Goal: Transaction & Acquisition: Purchase product/service

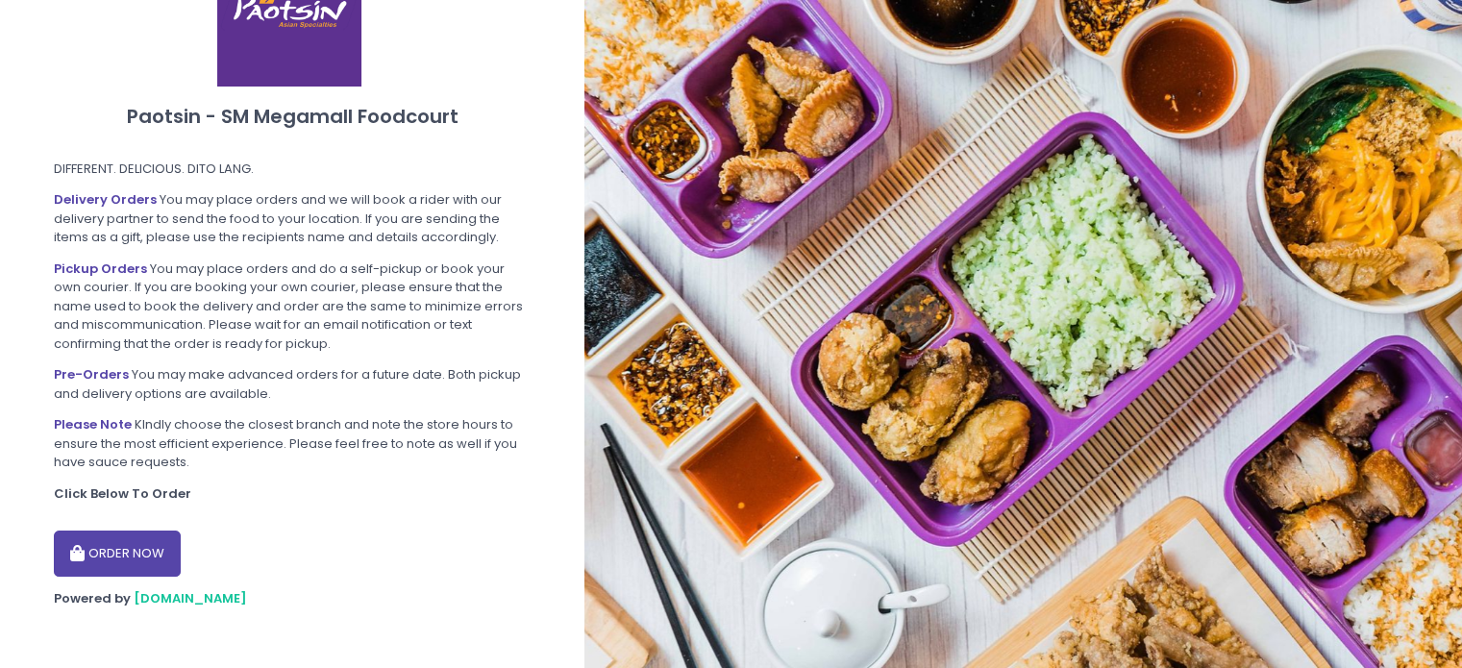
scroll to position [240, 0]
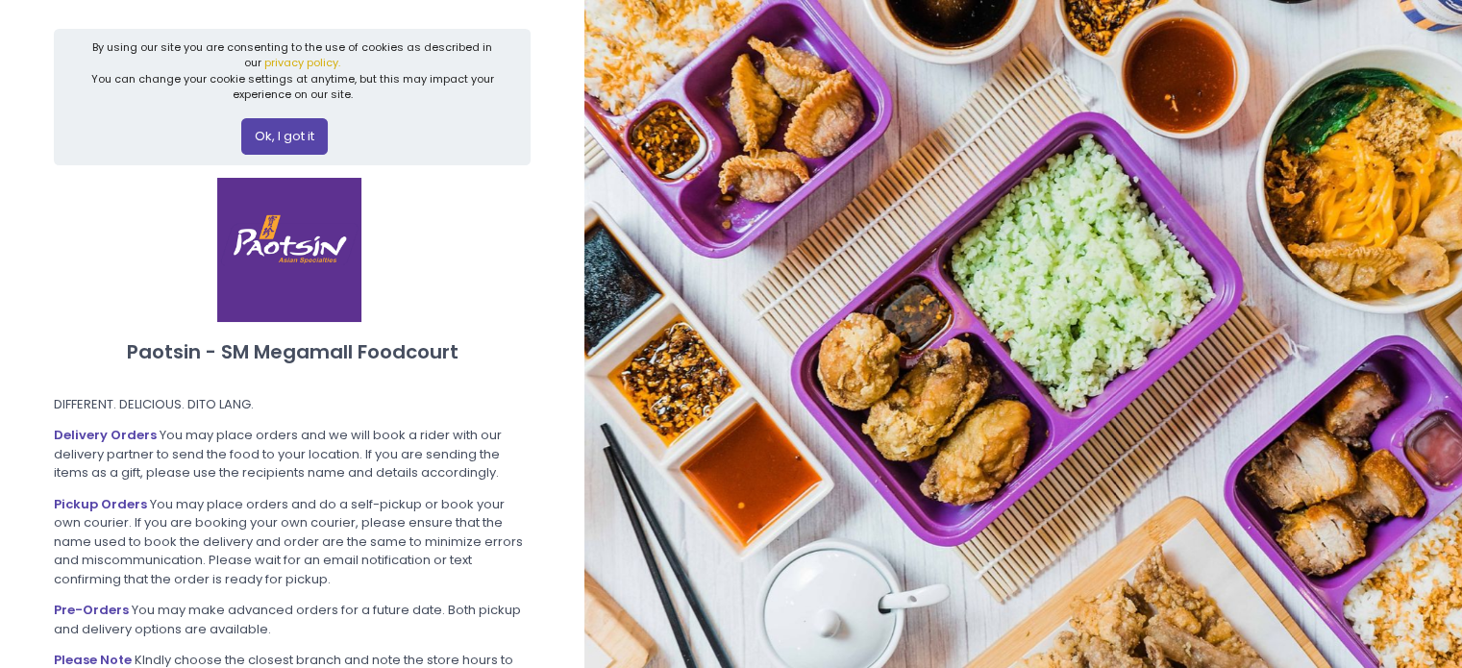
click at [300, 136] on button "Ok, I got it" at bounding box center [284, 136] width 87 height 37
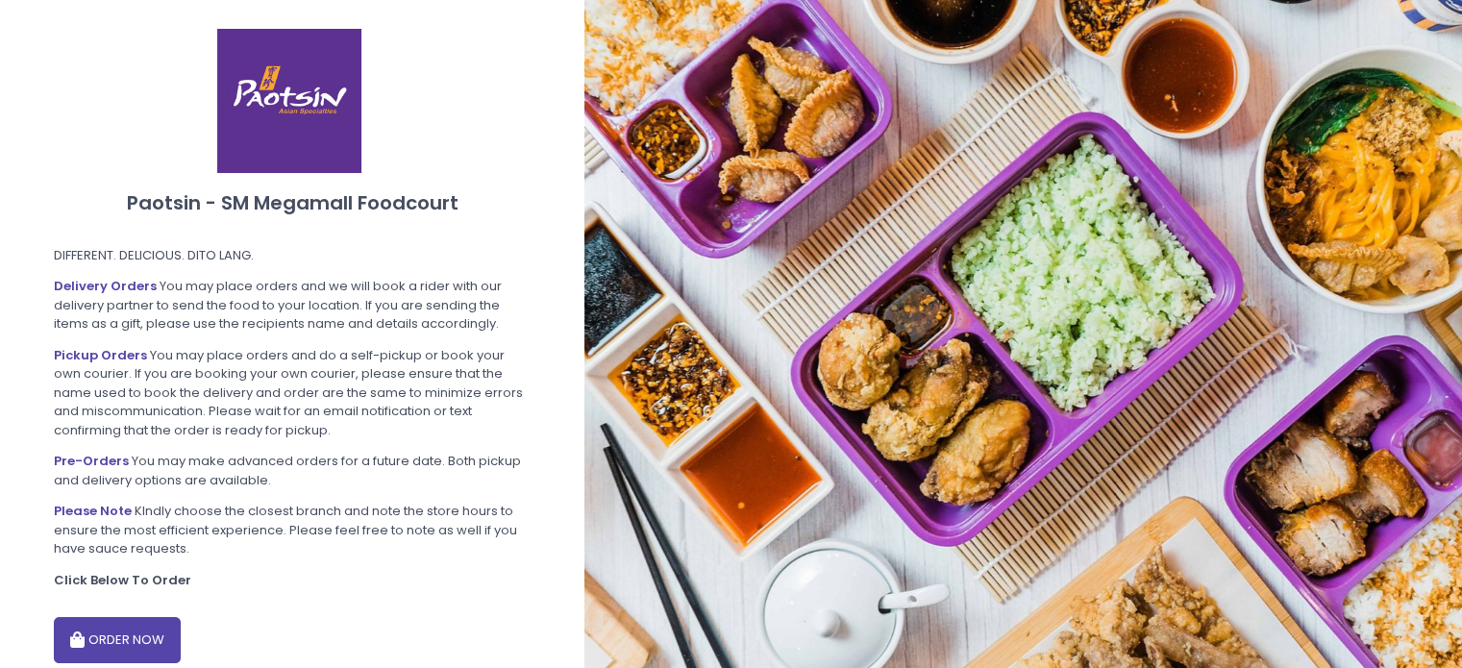
click at [154, 634] on button "ORDER NOW" at bounding box center [117, 640] width 127 height 46
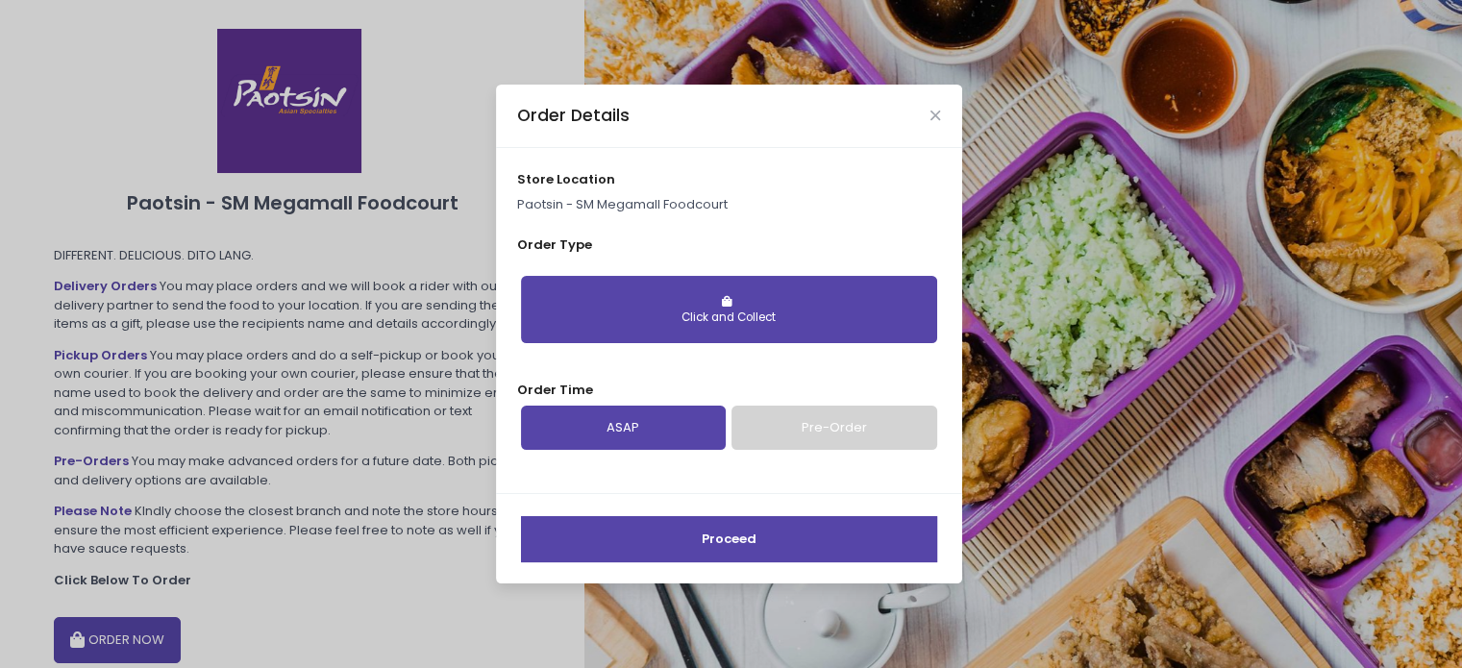
click at [662, 322] on div "Click and Collect" at bounding box center [729, 318] width 389 height 17
click at [687, 281] on button "Click and Collect" at bounding box center [729, 309] width 416 height 67
click at [653, 203] on p "Paotsin - SM Megamall Foodcourt" at bounding box center [728, 204] width 423 height 19
click at [631, 431] on link "ASAP" at bounding box center [623, 428] width 205 height 44
click at [773, 532] on button "Proceed" at bounding box center [729, 539] width 416 height 46
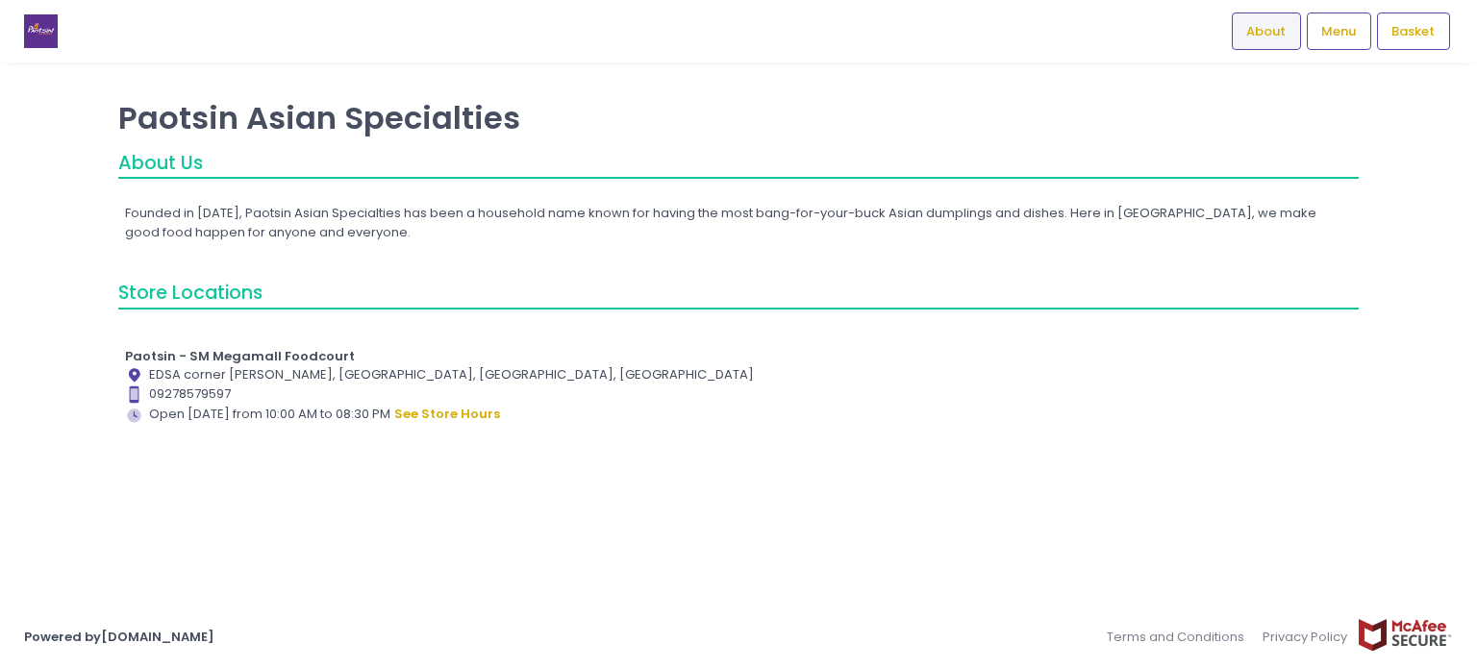
click at [1258, 35] on span "About" at bounding box center [1265, 31] width 39 height 19
click at [46, 37] on img at bounding box center [41, 31] width 34 height 34
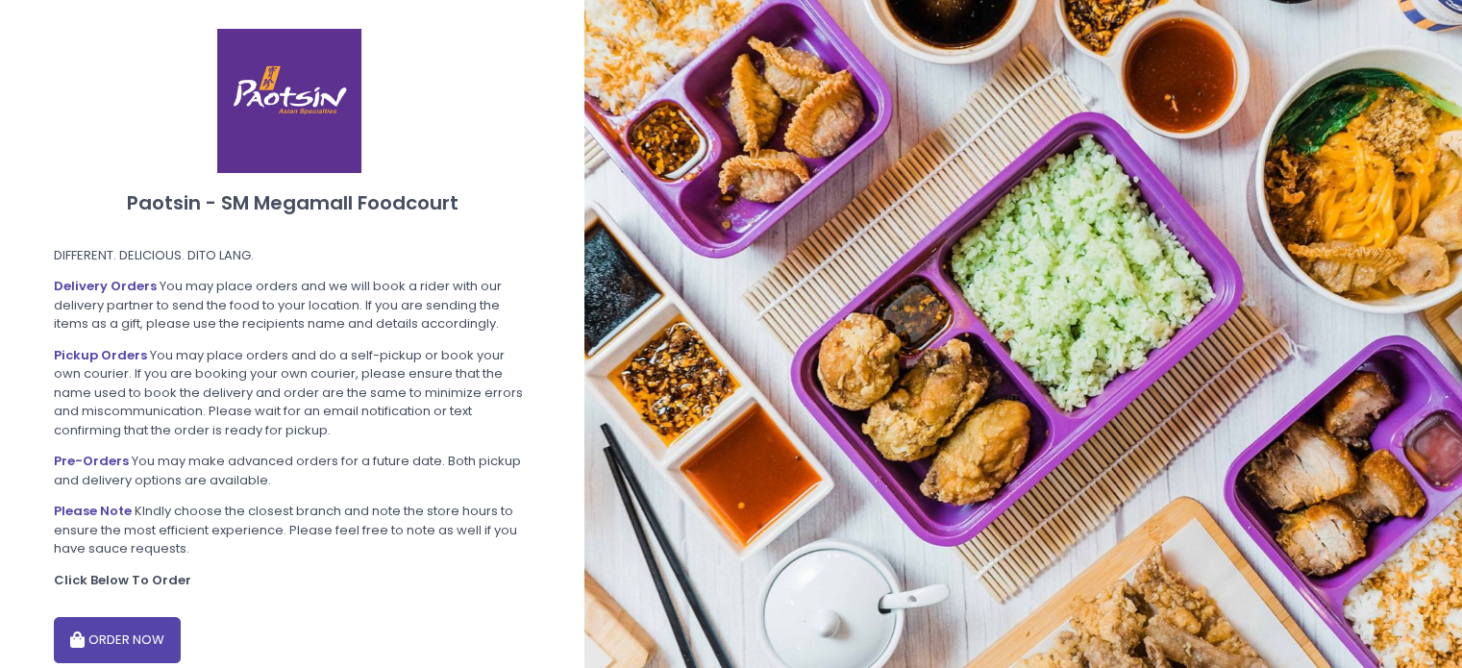
click at [272, 117] on img at bounding box center [289, 101] width 144 height 144
